Goal: Complete application form: Complete application form

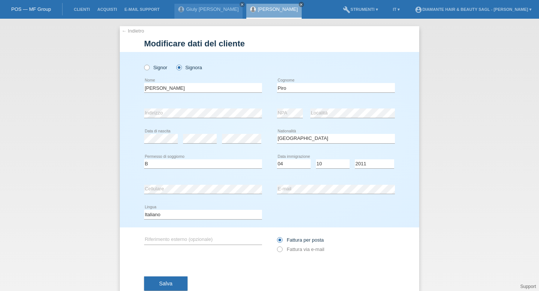
select select "IT"
select select "B"
select select "04"
select select "10"
select select "2011"
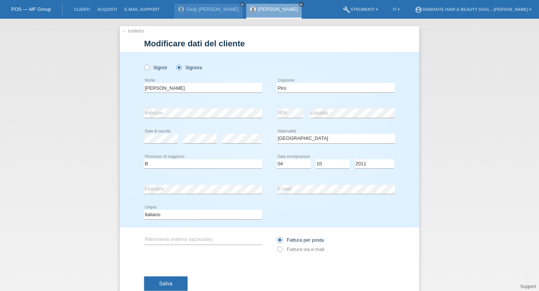
scroll to position [4, 0]
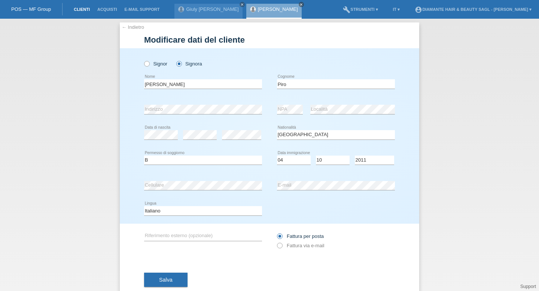
click at [84, 10] on link "Clienti" at bounding box center [82, 9] width 24 height 4
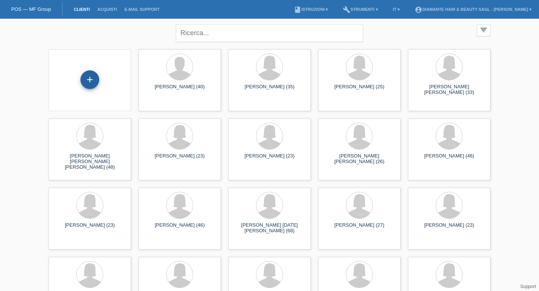
click at [82, 75] on div "+" at bounding box center [90, 79] width 18 height 13
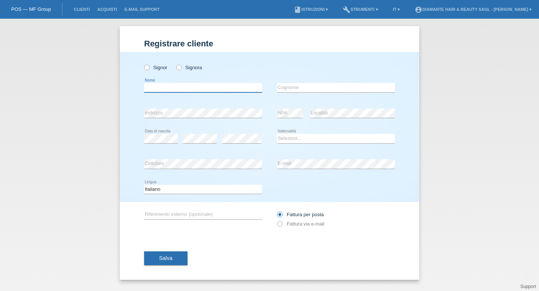
click at [200, 88] on input "text" at bounding box center [203, 87] width 118 height 9
click at [175, 64] on icon at bounding box center [175, 64] width 0 height 0
click at [179, 67] on input "Signora" at bounding box center [178, 67] width 5 height 5
radio input "true"
click at [143, 64] on icon at bounding box center [143, 64] width 0 height 0
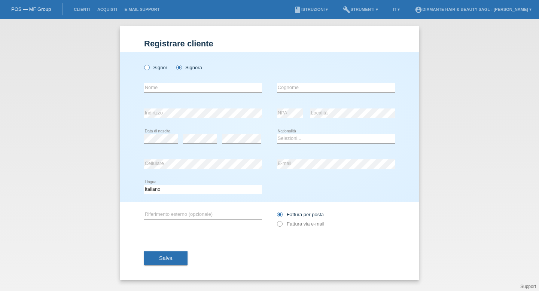
click at [147, 69] on input "Signor" at bounding box center [146, 67] width 5 height 5
radio input "true"
click at [193, 89] on input "text" at bounding box center [203, 87] width 118 height 9
type input "[PERSON_NAME]"
click at [323, 88] on input "text" at bounding box center [336, 87] width 118 height 9
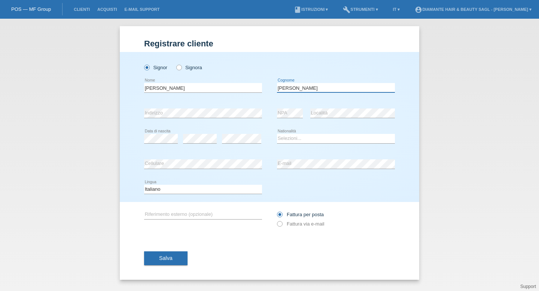
type input "Seeholzer"
click at [202, 145] on div "error" at bounding box center [200, 138] width 34 height 25
click at [301, 136] on select "Selezioni... Svizzera Austria Germania Liechtenstein ------------ Afghanistan A…" at bounding box center [336, 138] width 118 height 9
select select "CH"
click at [170, 258] on span "Salva" at bounding box center [165, 258] width 13 height 6
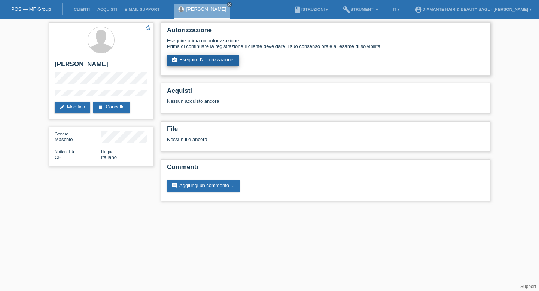
click at [201, 66] on link "assignment_turned_in Eseguire l’autorizzazione" at bounding box center [203, 60] width 72 height 11
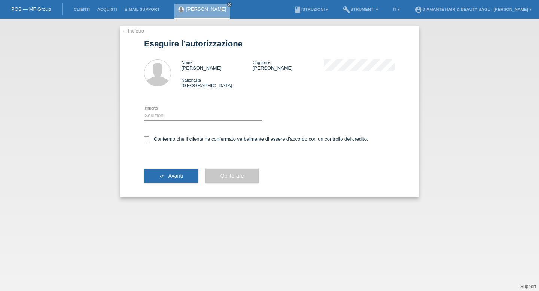
click at [212, 111] on div "Selezioni CHF 1.00 - CHF 499.00 CHF 500.00 - CHF 1'749.00 CHF 1'750.00 - CHF 3'…" at bounding box center [203, 115] width 118 height 25
click at [210, 116] on select "Selezioni CHF 1.00 - CHF 499.00 CHF 500.00 - CHF 1'749.00 CHF 1'750.00 - CHF 3'…" at bounding box center [203, 115] width 118 height 9
select select "2"
click at [148, 139] on icon at bounding box center [146, 138] width 5 height 5
click at [148, 139] on input "Confermo che il cliente ha confermato verbalmente di essere d'accordo con un co…" at bounding box center [146, 138] width 5 height 5
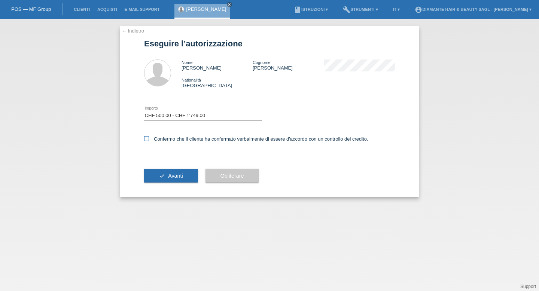
checkbox input "true"
click at [184, 189] on div "check Avanti" at bounding box center [171, 175] width 54 height 43
click at [184, 179] on button "check Avanti" at bounding box center [171, 176] width 54 height 14
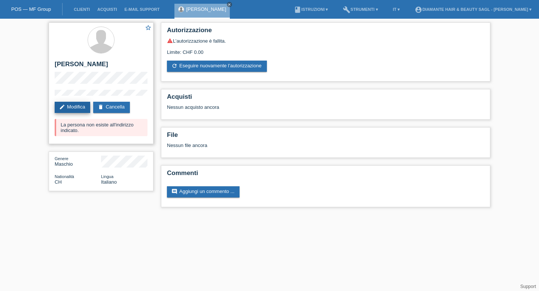
click at [84, 107] on link "edit Modifica" at bounding box center [73, 107] width 36 height 11
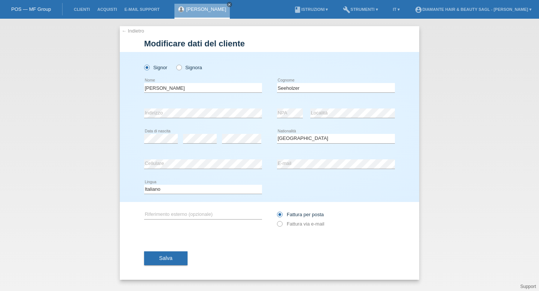
select select "CH"
click at [187, 255] on button "Salva" at bounding box center [165, 259] width 43 height 14
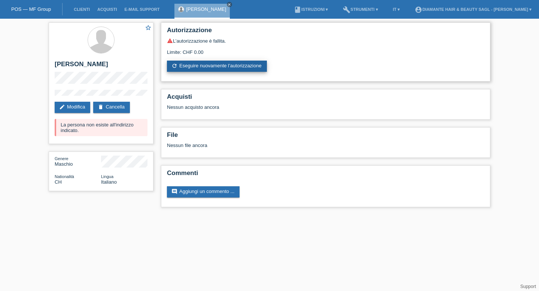
click at [222, 66] on link "refresh Eseguire nuovamente l’autorizzazione" at bounding box center [217, 66] width 100 height 11
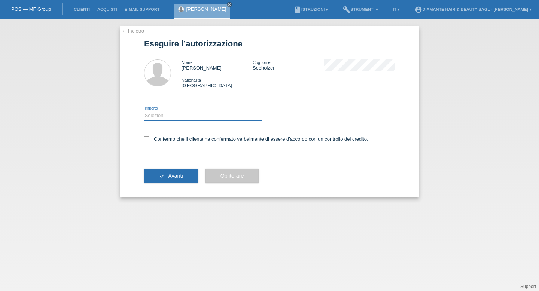
click at [170, 114] on select "Selezioni CHF 1.00 - CHF 499.00 CHF 500.00 - CHF 1'749.00 CHF 1'750.00 - CHF 3'…" at bounding box center [203, 115] width 118 height 9
select select "2"
click at [146, 139] on icon at bounding box center [146, 138] width 5 height 5
click at [146, 139] on input "Confermo che il cliente ha confermato verbalmente di essere d'accordo con un co…" at bounding box center [146, 138] width 5 height 5
checkbox input "true"
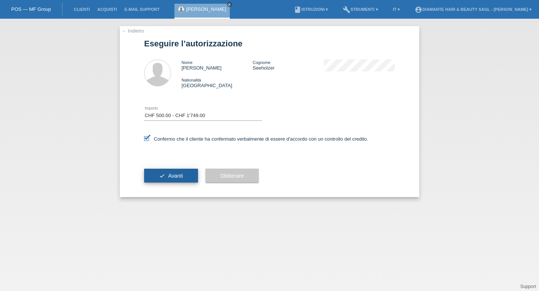
click at [169, 181] on button "check Avanti" at bounding box center [171, 176] width 54 height 14
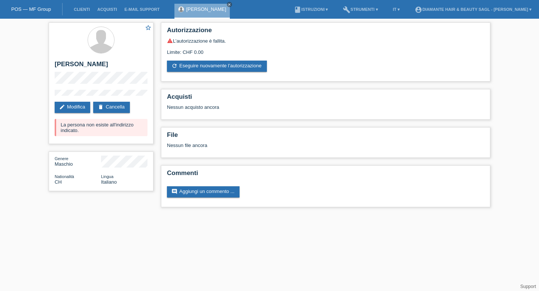
click at [169, 181] on h2 "Commenti" at bounding box center [326, 175] width 318 height 11
